Goal: Register for event/course

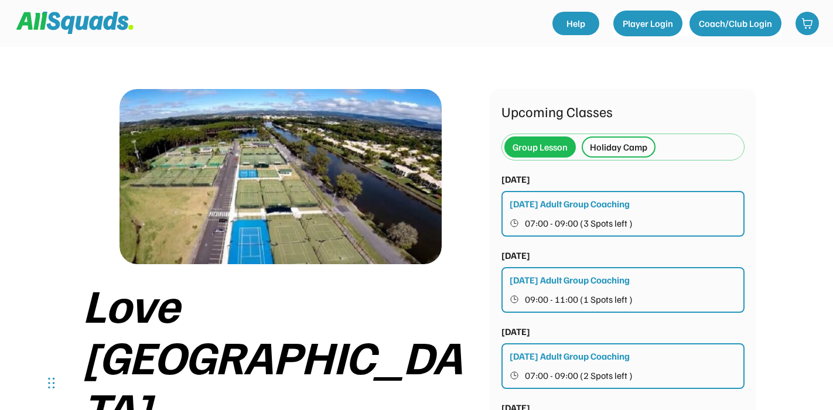
click at [618, 147] on div "Holiday Camp" at bounding box center [618, 147] width 57 height 14
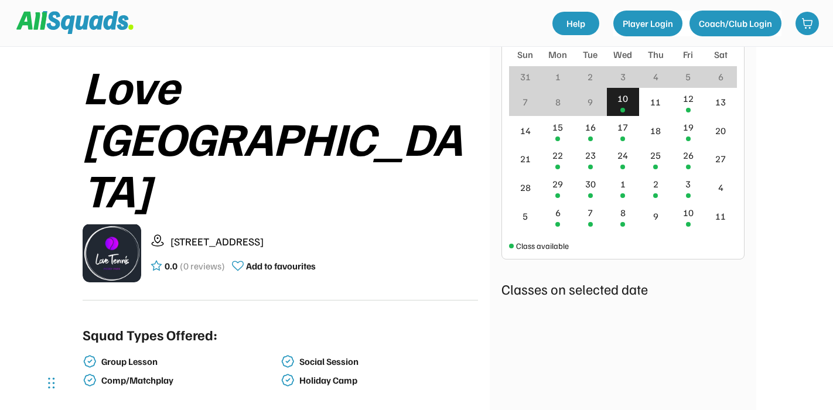
scroll to position [215, 0]
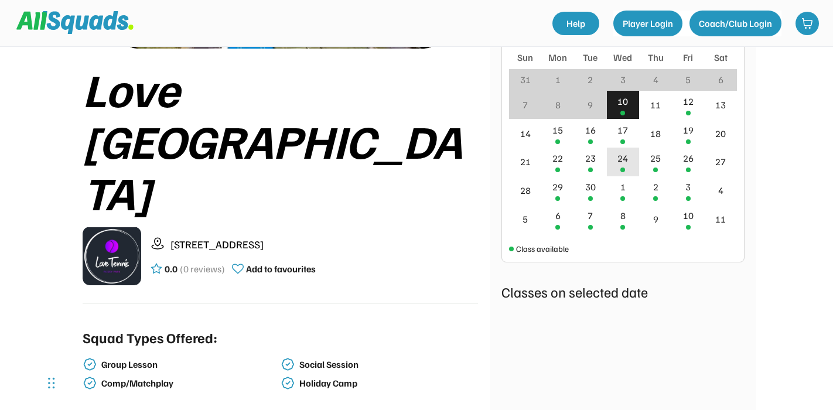
click at [627, 153] on div "24" at bounding box center [622, 158] width 11 height 14
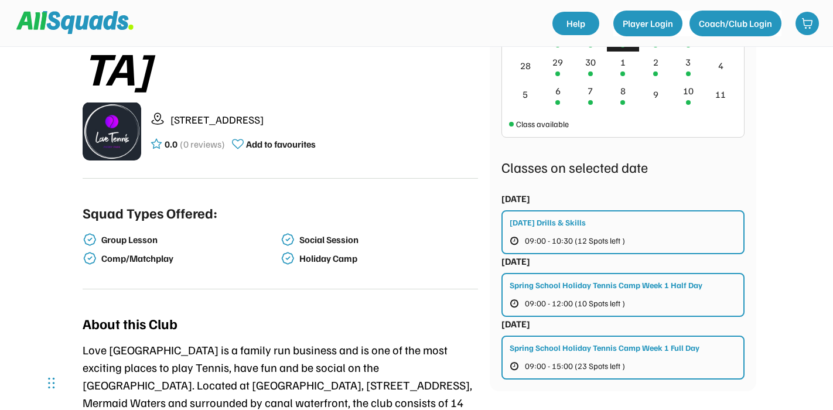
scroll to position [343, 0]
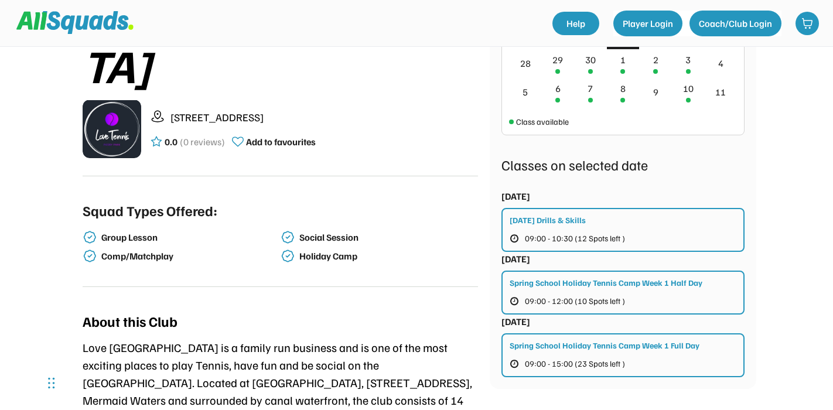
click at [603, 279] on div "Spring School Holiday Tennis Camp Week 1 Half Day" at bounding box center [605, 282] width 193 height 12
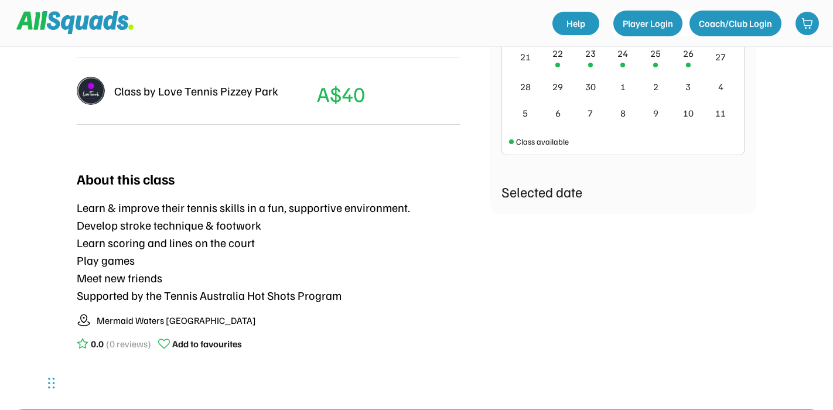
scroll to position [389, 0]
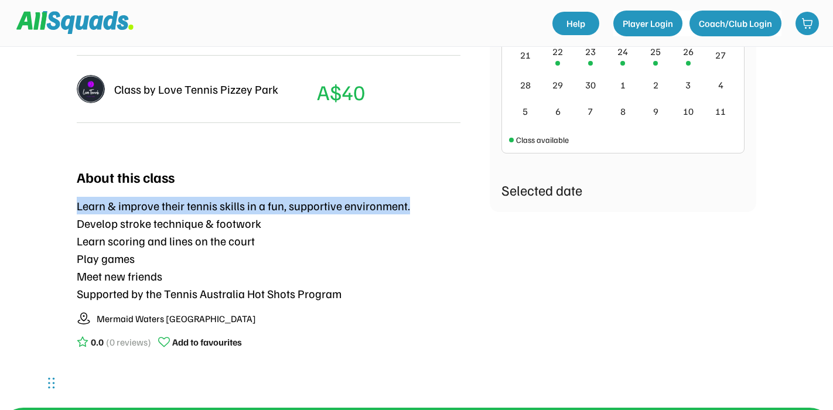
drag, startPoint x: 78, startPoint y: 205, endPoint x: 405, endPoint y: 211, distance: 326.2
click at [405, 211] on div "Learn & improve their tennis skills in a fun, supportive environment. Develop s…" at bounding box center [243, 249] width 333 height 105
copy div "Learn & improve their tennis skills in a fun, supportive environment."
